Goal: Information Seeking & Learning: Learn about a topic

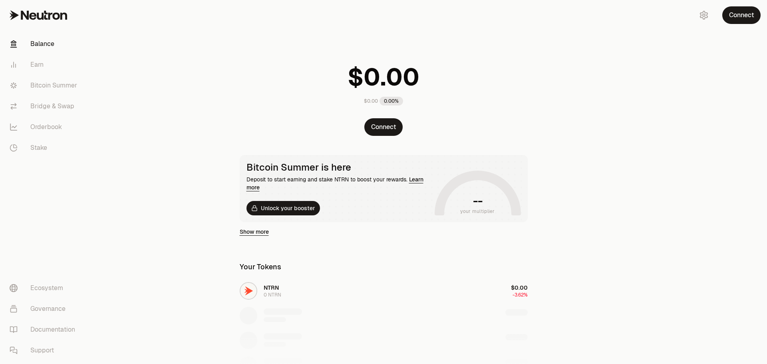
scroll to position [100, 0]
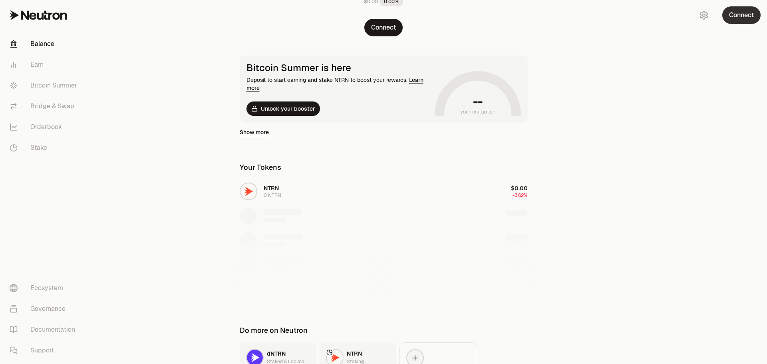
click at [743, 16] on button "Connect" at bounding box center [742, 15] width 38 height 18
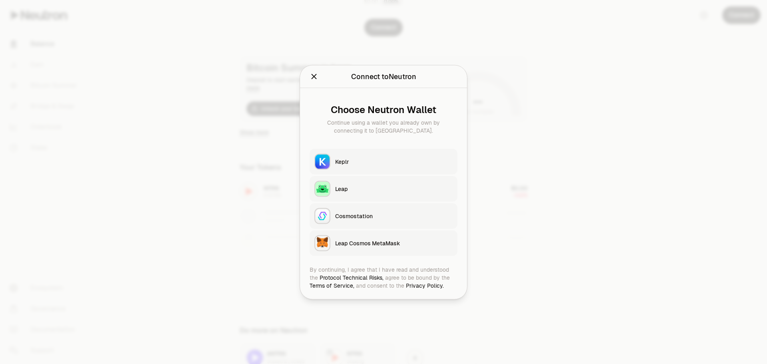
click at [341, 167] on button "Keplr" at bounding box center [384, 162] width 148 height 26
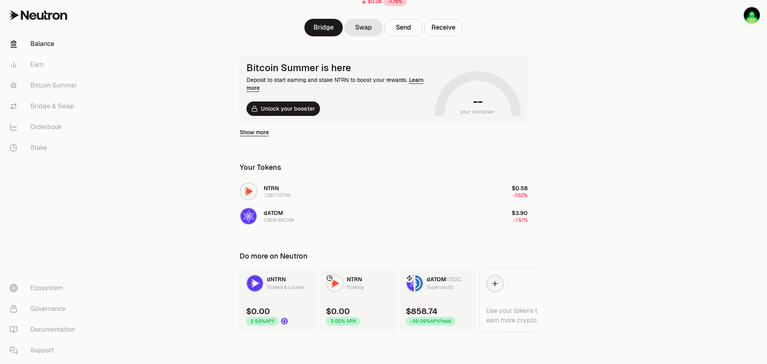
click at [439, 290] on div "Supervaults" at bounding box center [440, 287] width 27 height 8
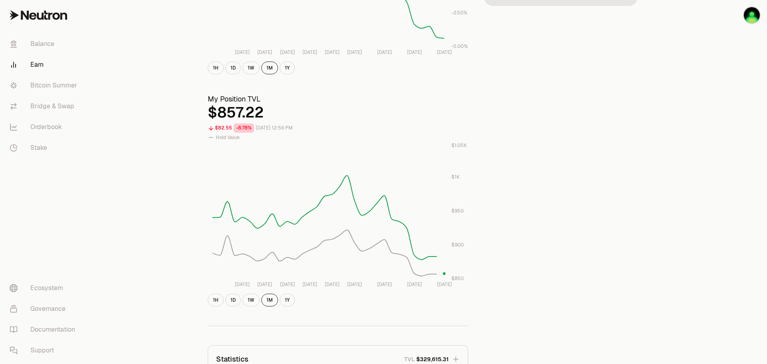
scroll to position [200, 0]
click at [251, 302] on button "1W" at bounding box center [251, 300] width 17 height 13
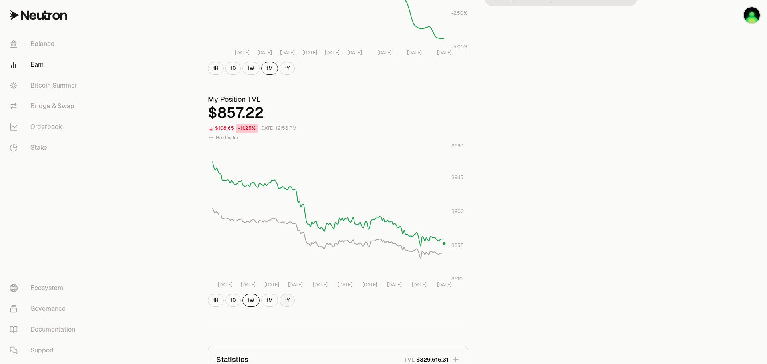
click at [284, 299] on button "1Y" at bounding box center [287, 300] width 15 height 13
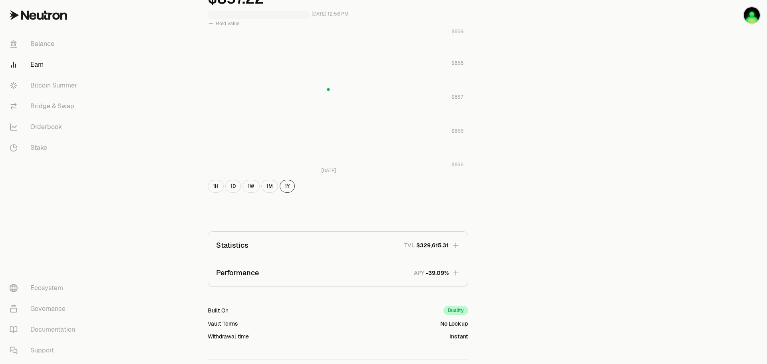
scroll to position [240, 0]
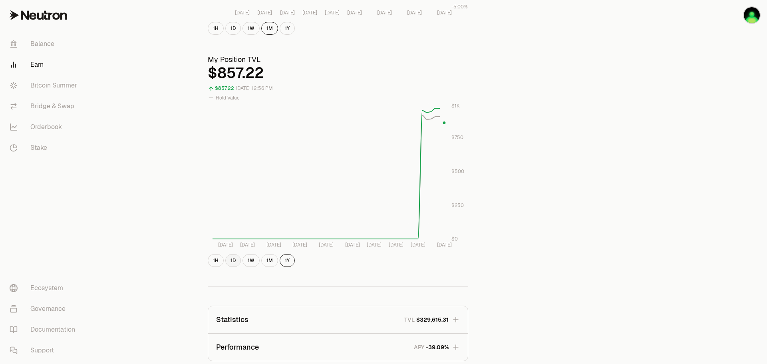
click at [235, 261] on button "1D" at bounding box center [233, 260] width 16 height 13
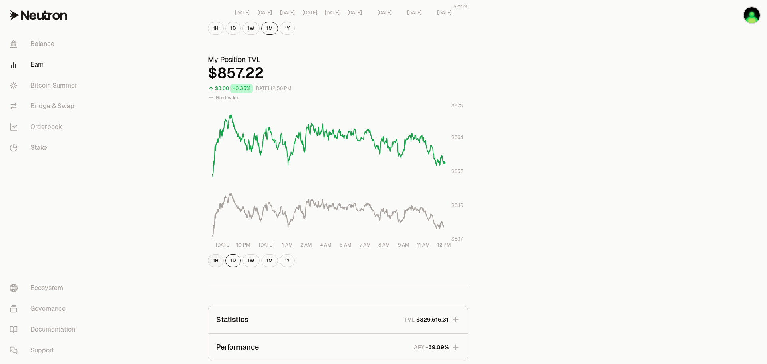
click at [213, 262] on button "1H" at bounding box center [216, 260] width 16 height 13
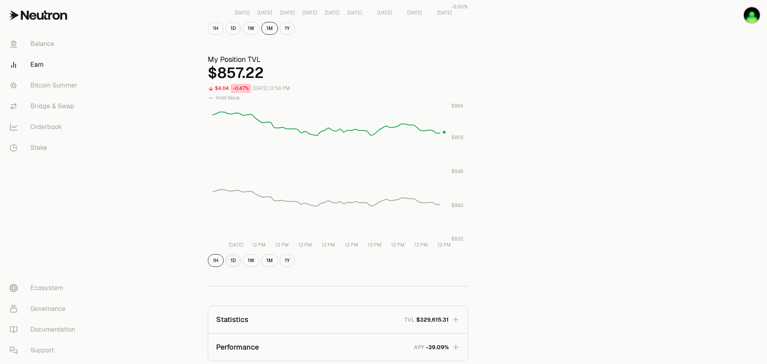
click at [233, 263] on button "1D" at bounding box center [233, 260] width 16 height 13
